Goal: Use online tool/utility: Use online tool/utility

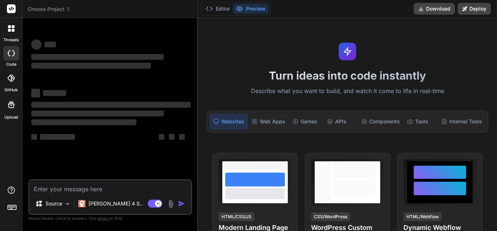
type textarea "x"
click at [86, 187] on textarea at bounding box center [110, 186] width 162 height 13
type textarea "Please find the updated sheet attached."
type textarea "x"
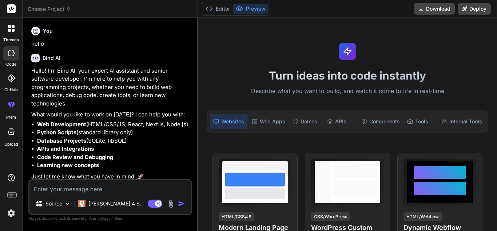
type textarea "x"
click at [66, 194] on div "Source [PERSON_NAME] 4 S.. Agent Mode. When this toggle is activated, AI automa…" at bounding box center [110, 197] width 164 height 36
click at [67, 189] on textarea at bounding box center [110, 186] width 162 height 13
paste textarea "We need plan for all data sets. TTL has been asking for complete plan for a lon…"
type textarea "We need plan for all data sets. TTL has been asking for complete plan for a lon…"
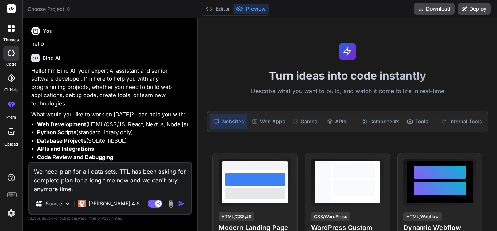
type textarea "x"
type textarea "We need plan for all data sets. TTL has been asking for complete plan for a lon…"
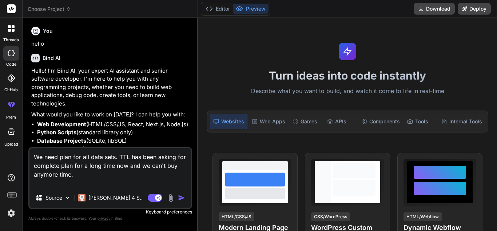
type textarea "x"
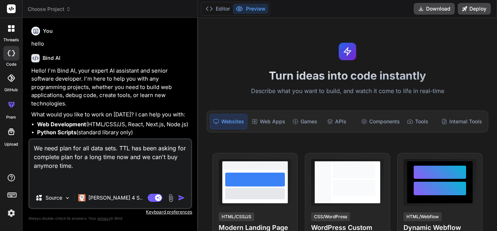
type textarea "We need plan for all data sets. TTL has been asking for complete plan for a lon…"
type textarea "x"
type textarea "We need plan for all data sets. TTL has been asking for complete plan for a lon…"
type textarea "x"
type textarea "We need plan for all data sets. TTL has been asking for complete plan for a lon…"
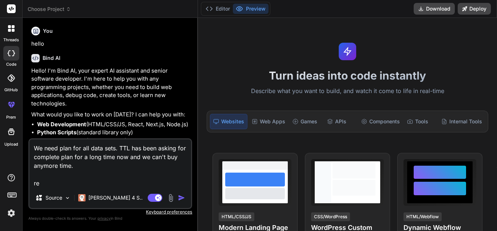
type textarea "x"
type textarea "We need plan for all data sets. TTL has been asking for complete plan for a lon…"
type textarea "x"
type textarea "We need plan for all data sets. TTL has been asking for complete plan for a lon…"
type textarea "x"
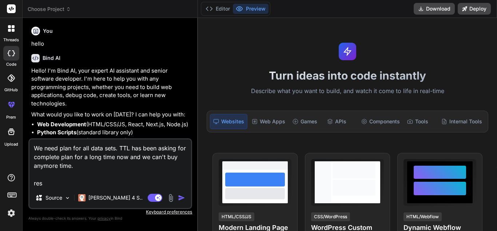
type textarea "We need plan for all data sets. TTL has been asking for complete plan for a lon…"
type textarea "x"
type textarea "We need plan for all data sets. TTL has been asking for complete plan for a lon…"
type textarea "x"
type textarea "We need plan for all data sets. TTL has been asking for complete plan for a lon…"
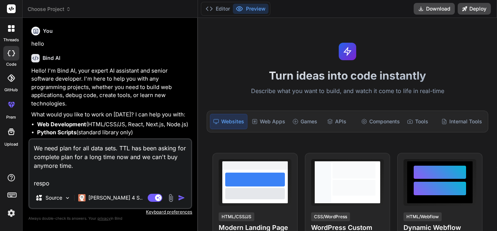
type textarea "x"
type textarea "We need plan for all data sets. TTL has been asking for complete plan for a lon…"
type textarea "x"
type textarea "We need plan for all data sets. TTL has been asking for complete plan for a lon…"
type textarea "x"
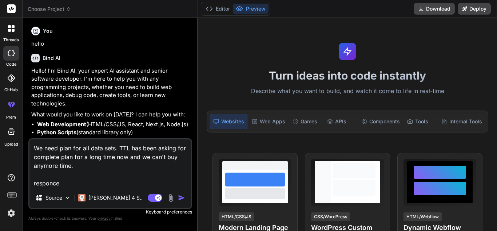
type textarea "We need plan for all data sets. TTL has been asking for complete plan for a lon…"
type textarea "x"
type textarea "We need plan for all data sets. TTL has been asking for complete plan for a lon…"
type textarea "x"
type textarea "We need plan for all data sets. TTL has been asking for complete plan for a lon…"
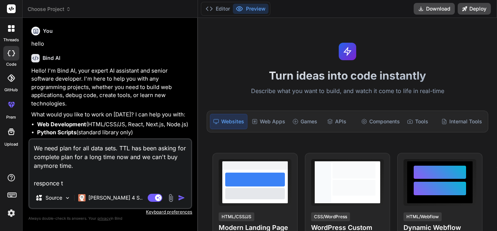
type textarea "x"
type textarea "We need plan for all data sets. TTL has been asking for complete plan for a lon…"
type textarea "x"
type textarea "We need plan for all data sets. TTL has been asking for complete plan for a lon…"
type textarea "x"
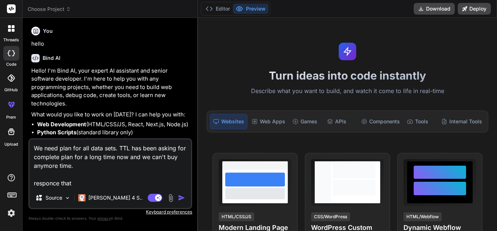
type textarea "We need plan for all data sets. TTL has been asking for complete plan for a lon…"
type textarea "x"
type textarea "We need plan for all data sets. TTL has been asking for complete plan for a lon…"
type textarea "x"
type textarea "We need plan for all data sets. TTL has been asking for complete plan for a lon…"
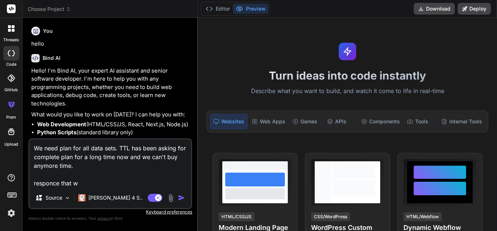
type textarea "x"
type textarea "We need plan for all data sets. TTL has been asking for complete plan for a lon…"
type textarea "x"
type textarea "We need plan for all data sets. TTL has been asking for complete plan for a lon…"
type textarea "x"
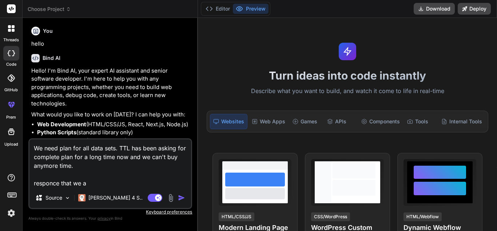
type textarea "We need plan for all data sets. TTL has been asking for complete plan for a lon…"
type textarea "x"
type textarea "We need plan for all data sets. TTL has been asking for complete plan for a lon…"
type textarea "x"
type textarea "We need plan for all data sets. TTL has been asking for complete plan for a lon…"
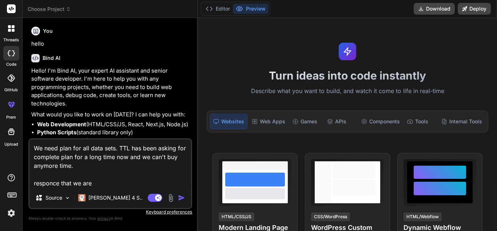
type textarea "x"
type textarea "We need plan for all data sets. TTL has been asking for complete plan for a lon…"
type textarea "x"
type textarea "We need plan for all data sets. TTL has been asking for complete plan for a lon…"
type textarea "x"
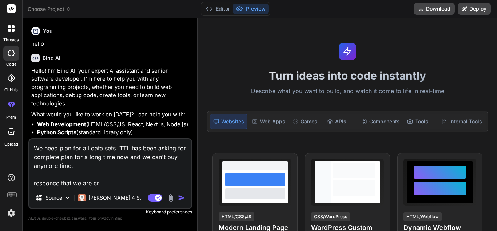
type textarea "We need plan for all data sets. TTL has been asking for complete plan for a lon…"
type textarea "x"
type textarea "We need plan for all data sets. TTL has been asking for complete plan for a lon…"
type textarea "x"
type textarea "We need plan for all data sets. TTL has been asking for complete plan for a lon…"
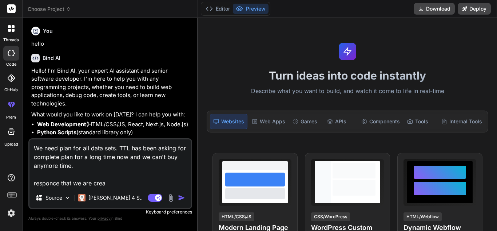
type textarea "x"
type textarea "We need plan for all data sets. TTL has been asking for complete plan for a lon…"
type textarea "x"
type textarea "We need plan for all data sets. TTL has been asking for complete plan for a lon…"
type textarea "x"
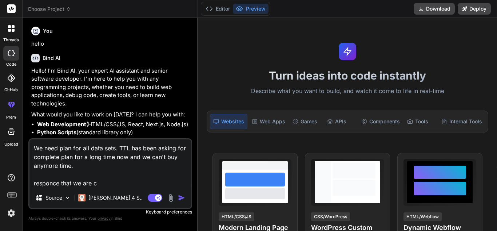
type textarea "We need plan for all data sets. TTL has been asking for complete plan for a lon…"
type textarea "x"
type textarea "We need plan for all data sets. TTL has been asking for complete plan for a lon…"
type textarea "x"
type textarea "We need plan for all data sets. TTL has been asking for complete plan for a lon…"
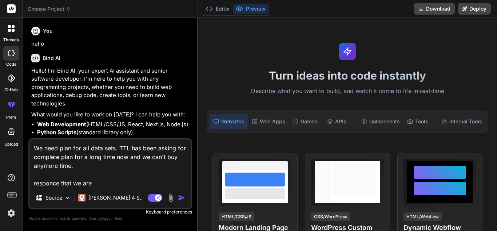
type textarea "x"
type textarea "We need plan for all data sets. TTL has been asking for complete plan for a lon…"
type textarea "x"
type textarea "We need plan for all data sets. TTL has been asking for complete plan for a lon…"
type textarea "x"
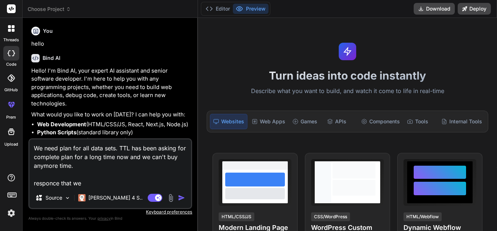
type textarea "We need plan for all data sets. TTL has been asking for complete plan for a lon…"
type textarea "x"
type textarea "We need plan for all data sets. TTL has been asking for complete plan for a lon…"
type textarea "x"
type textarea "We need plan for all data sets. TTL has been asking for complete plan for a lon…"
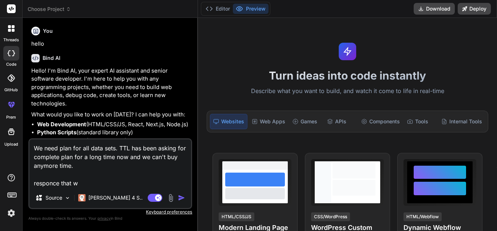
type textarea "x"
type textarea "We need plan for all data sets. TTL has been asking for complete plan for a lon…"
type textarea "x"
type textarea "We need plan for all data sets. TTL has been asking for complete plan for a lon…"
type textarea "x"
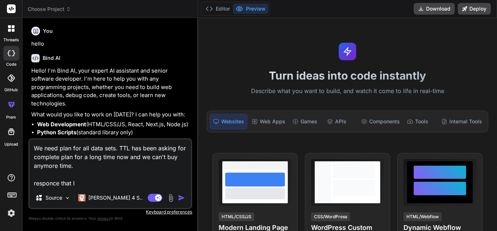
type textarea "We need plan for all data sets. TTL has been asking for complete plan for a lon…"
type textarea "x"
type textarea "We need plan for all data sets. TTL has been asking for complete plan for a lon…"
type textarea "x"
type textarea "We need plan for all data sets. TTL has been asking for complete plan for a lon…"
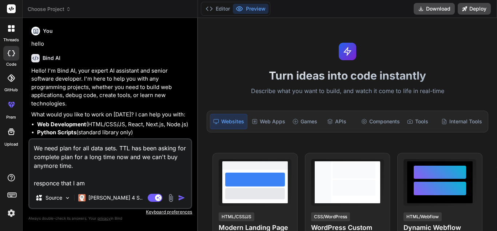
type textarea "x"
type textarea "We need plan for all data sets. TTL has been asking for complete plan for a lon…"
type textarea "x"
type textarea "We need plan for all data sets. TTL has been asking for complete plan for a lon…"
type textarea "x"
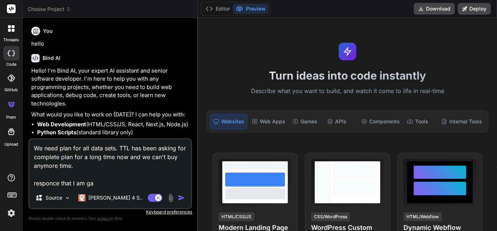
type textarea "We need plan for all data sets. TTL has been asking for complete plan for a lon…"
type textarea "x"
type textarea "We need plan for all data sets. TTL has been asking for complete plan for a lon…"
type textarea "x"
type textarea "We need plan for all data sets. TTL has been asking for complete plan for a lon…"
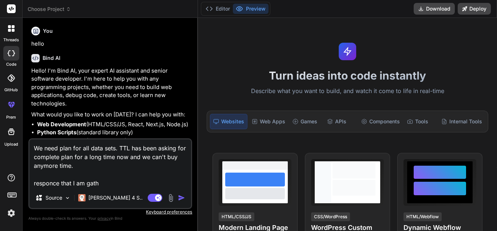
type textarea "x"
type textarea "We need plan for all data sets. TTL has been asking for complete plan for a lon…"
type textarea "x"
type textarea "We need plan for all data sets. TTL has been asking for complete plan for a lon…"
type textarea "x"
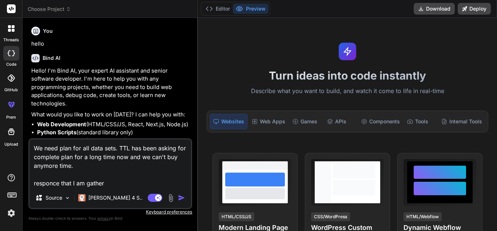
type textarea "We need plan for all data sets. TTL has been asking for complete plan for a lon…"
type textarea "x"
type textarea "We need plan for all data sets. TTL has been asking for complete plan for a lon…"
type textarea "x"
type textarea "We need plan for all data sets. TTL has been asking for complete plan for a lon…"
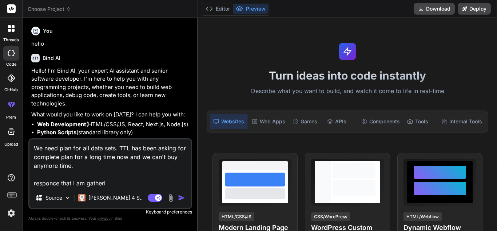
type textarea "x"
type textarea "We need plan for all data sets. TTL has been asking for complete plan for a lon…"
type textarea "x"
type textarea "We need plan for all data sets. TTL has been asking for complete plan for a lon…"
type textarea "x"
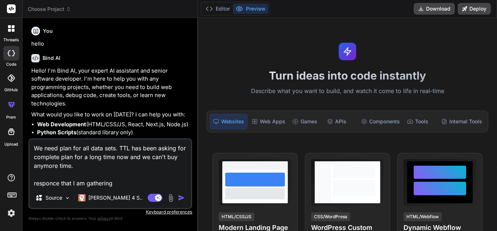
type textarea "We need plan for all data sets. TTL has been asking for complete plan for a lon…"
type textarea "x"
type textarea "We need plan for all data sets. TTL has been asking for complete plan for a lon…"
type textarea "x"
type textarea "We need plan for all data sets. TTL has been asking for complete plan for a lon…"
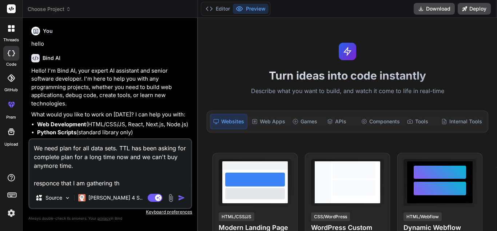
type textarea "x"
type textarea "We need plan for all data sets. TTL has been asking for complete plan for a lon…"
type textarea "x"
type textarea "We need plan for all data sets. TTL has been asking for complete plan for a lon…"
type textarea "x"
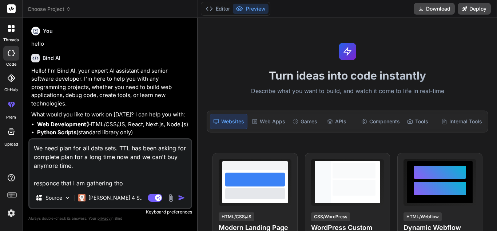
type textarea "We need plan for all data sets. TTL has been asking for complete plan for a lon…"
type textarea "x"
type textarea "We need plan for all data sets. TTL has been asking for complete plan for a lon…"
type textarea "x"
type textarea "We need plan for all data sets. TTL has been asking for complete plan for a lon…"
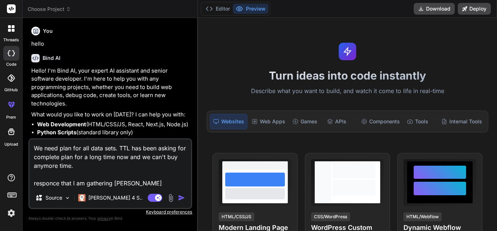
type textarea "x"
type textarea "We need plan for all data sets. TTL has been asking for complete plan for a lon…"
type textarea "x"
type textarea "We need plan for all data sets. TTL has been asking for complete plan for a lon…"
type textarea "x"
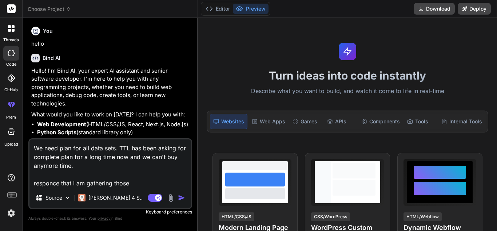
type textarea "We need plan for all data sets. TTL has been asking for complete plan for a lon…"
type textarea "x"
type textarea "We need plan for all data sets. TTL has been asking for complete plan for a lon…"
type textarea "x"
type textarea "We need plan for all data sets. TTL has been asking for complete plan for a lon…"
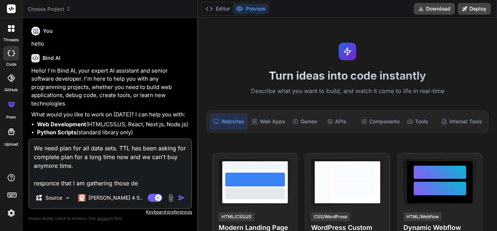
type textarea "x"
type textarea "We need plan for all data sets. TTL has been asking for complete plan for a lon…"
type textarea "x"
type textarea "We need plan for all data sets. TTL has been asking for complete plan for a lon…"
type textarea "x"
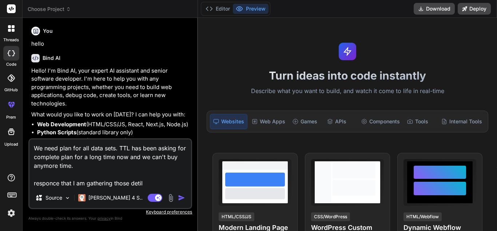
type textarea "We need plan for all data sets. TTL has been asking for complete plan for a lon…"
type textarea "x"
type textarea "We need plan for all data sets. TTL has been asking for complete plan for a lon…"
type textarea "x"
type textarea "We need plan for all data sets. TTL has been asking for complete plan for a lon…"
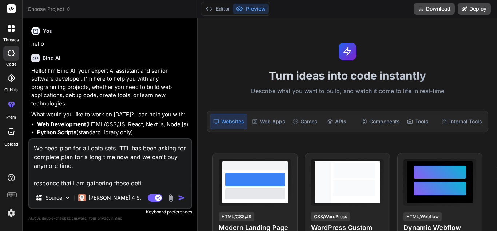
type textarea "x"
type textarea "We need plan for all data sets. TTL has been asking for complete plan for a lon…"
type textarea "x"
type textarea "We need plan for all data sets. TTL has been asking for complete plan for a lon…"
type textarea "x"
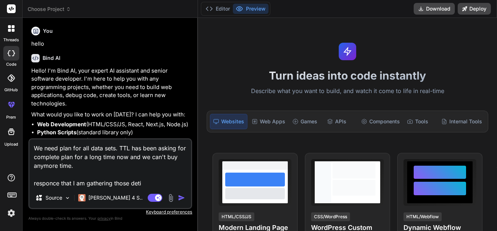
type textarea "We need plan for all data sets. TTL has been asking for complete plan for a lon…"
type textarea "x"
type textarea "We need plan for all data sets. TTL has been asking for complete plan for a lon…"
type textarea "x"
type textarea "We need plan for all data sets. TTL has been asking for complete plan for a lon…"
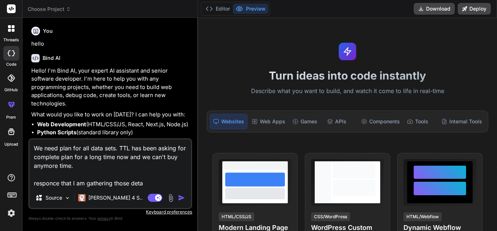
type textarea "x"
type textarea "We need plan for all data sets. TTL has been asking for complete plan for a lon…"
type textarea "x"
type textarea "We need plan for all data sets. TTL has been asking for complete plan for a lon…"
type textarea "x"
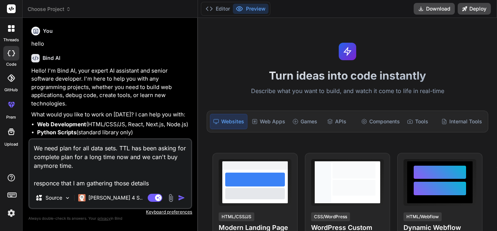
type textarea "We need plan for all data sets. TTL has been asking for complete plan for a lon…"
type textarea "x"
type textarea "We need plan for all data sets. TTL has been asking for complete plan for a lon…"
type textarea "x"
type textarea "We need plan for all data sets. TTL has been asking for complete plan for a lon…"
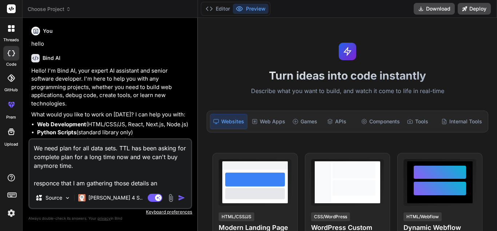
type textarea "x"
type textarea "We need plan for all data sets. TTL has been asking for complete plan for a lon…"
type textarea "x"
type textarea "We need plan for all data sets. TTL has been asking for complete plan for a lon…"
type textarea "x"
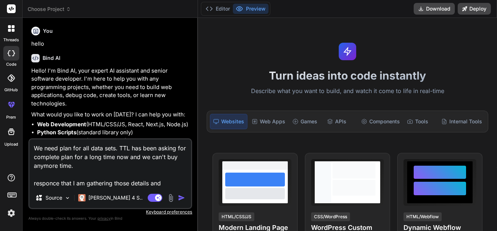
type textarea "We need plan for all data sets. TTL has been asking for complete plan for a lon…"
type textarea "x"
type textarea "We need plan for all data sets. TTL has been asking for complete plan for a lon…"
type textarea "x"
type textarea "We need plan for all data sets. TTL has been asking for complete plan for a lon…"
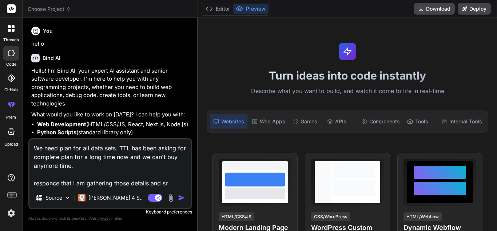
type textarea "x"
type textarea "We need plan for all data sets. TTL has been asking for complete plan for a lon…"
type textarea "x"
type textarea "We need plan for all data sets. TTL has been asking for complete plan for a lon…"
type textarea "x"
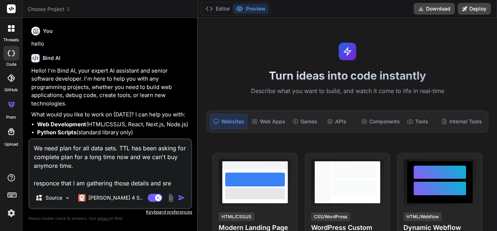
type textarea "We need plan for all data sets. TTL has been asking for complete plan for a lon…"
type textarea "x"
type textarea "We need plan for all data sets. TTL has been asking for complete plan for a lon…"
type textarea "x"
type textarea "We need plan for all data sets. TTL has been asking for complete plan for a lon…"
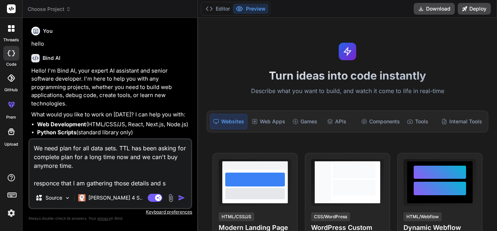
type textarea "x"
type textarea "We need plan for all data sets. TTL has been asking for complete plan for a lon…"
type textarea "x"
type textarea "We need plan for all data sets. TTL has been asking for complete plan for a lon…"
type textarea "x"
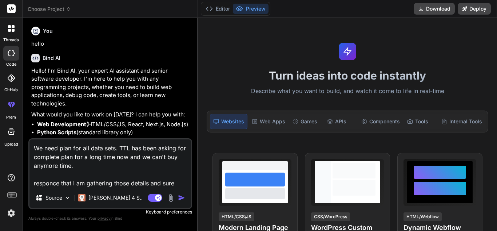
type textarea "We need plan for all data sets. TTL has been asking for complete plan for a lon…"
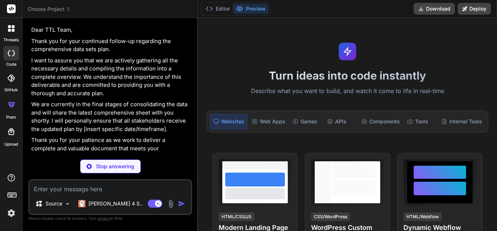
scroll to position [248, 0]
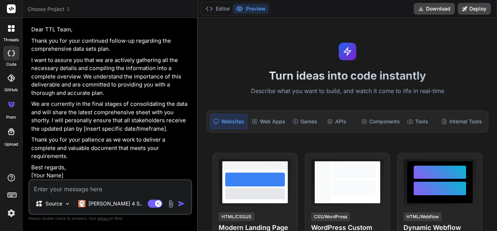
click at [81, 180] on textarea at bounding box center [110, 186] width 162 height 13
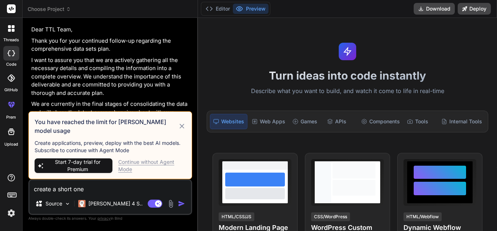
click at [177, 130] on h3 "You have reached the limit for [PERSON_NAME] model usage" at bounding box center [106, 125] width 143 height 17
click at [181, 128] on icon at bounding box center [182, 125] width 5 height 5
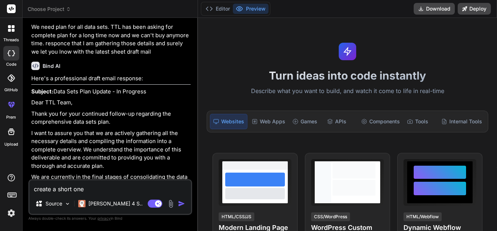
scroll to position [138, 0]
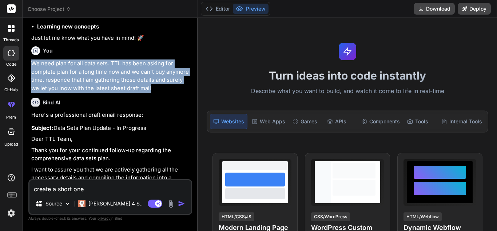
drag, startPoint x: 154, startPoint y: 88, endPoint x: 32, endPoint y: 62, distance: 124.6
click at [32, 62] on p "We need plan for all data sets. TTL has been asking for complete plan for a lon…" at bounding box center [111, 75] width 160 height 33
copy p "We need plan for all data sets. TTL has been asking for complete plan for a lon…"
